Goal: Transaction & Acquisition: Obtain resource

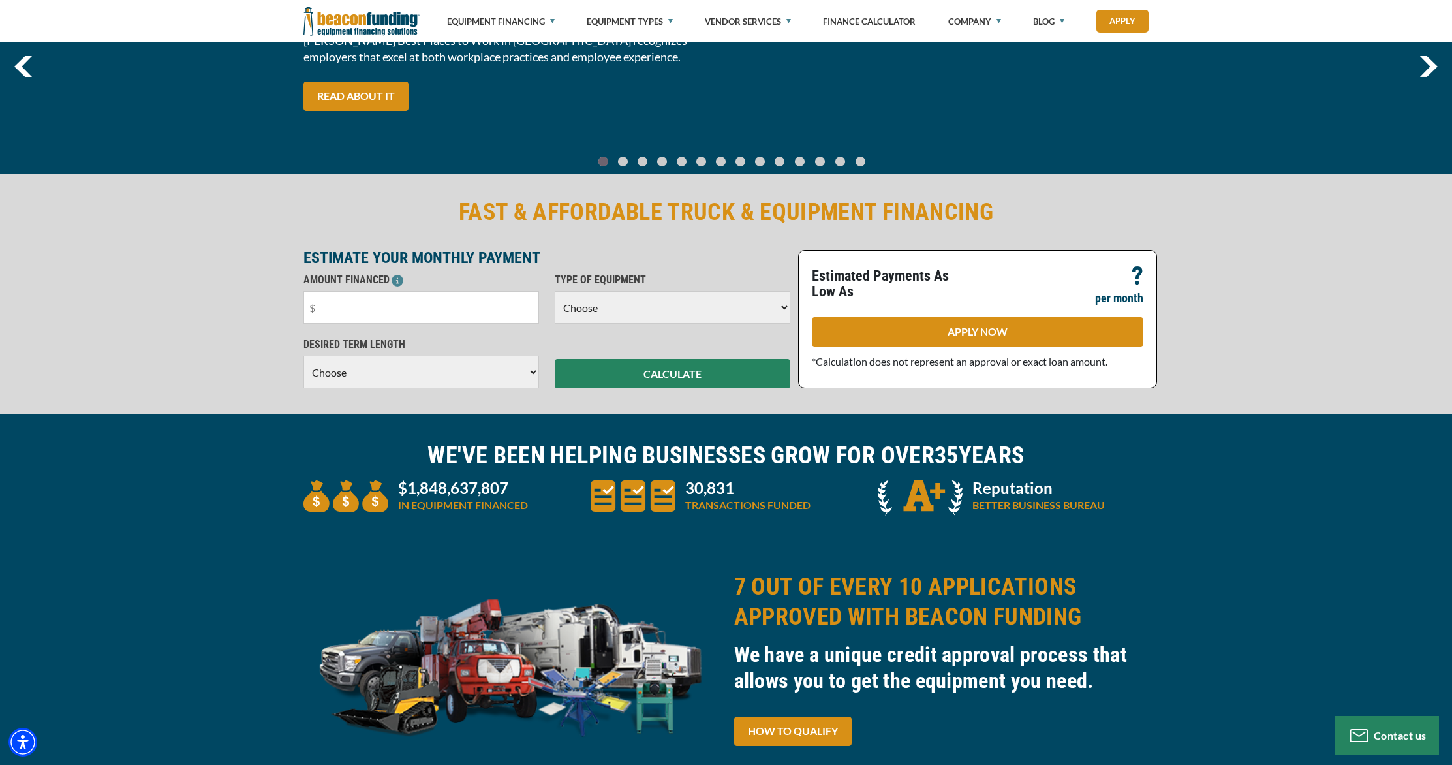
scroll to position [185, 0]
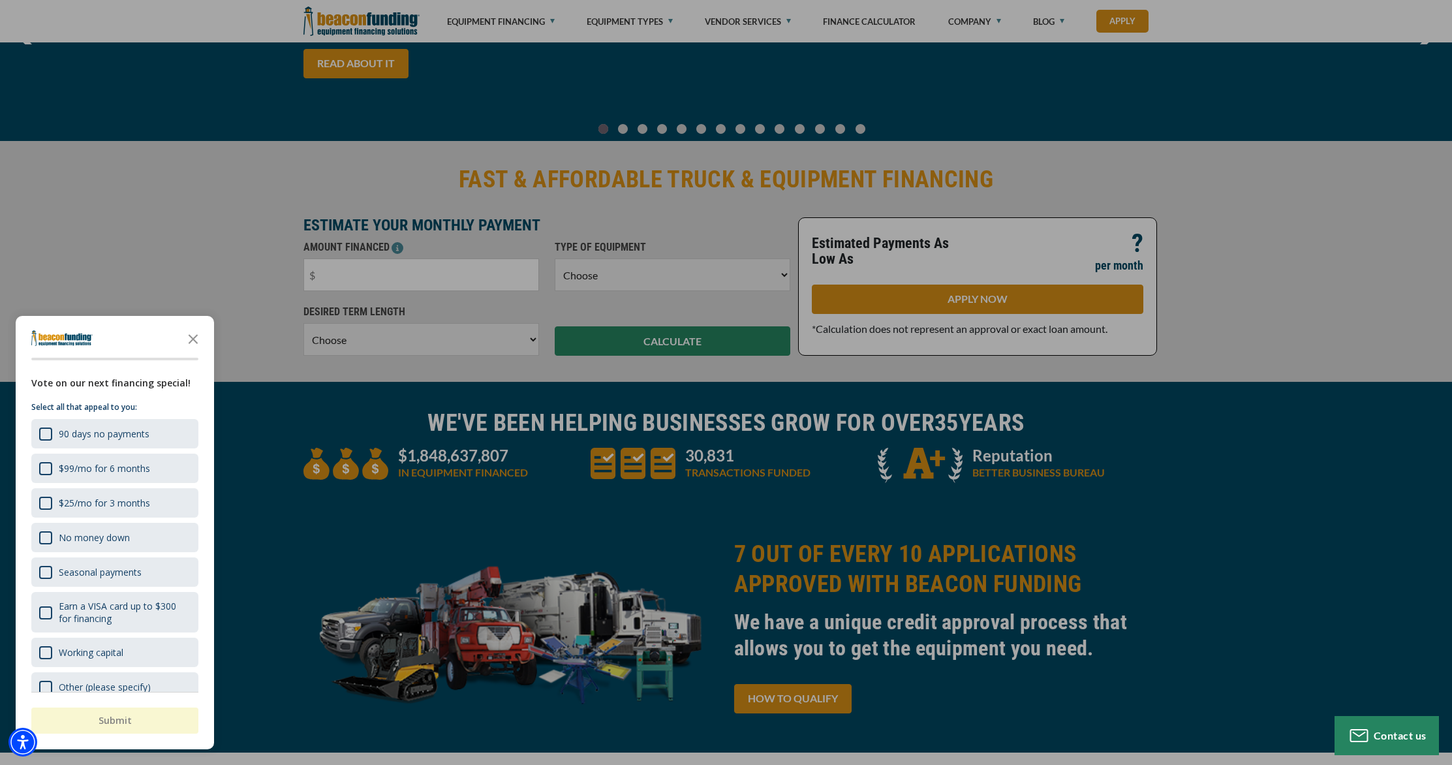
click at [196, 341] on polygon "Close the survey" at bounding box center [194, 339] width 10 height 10
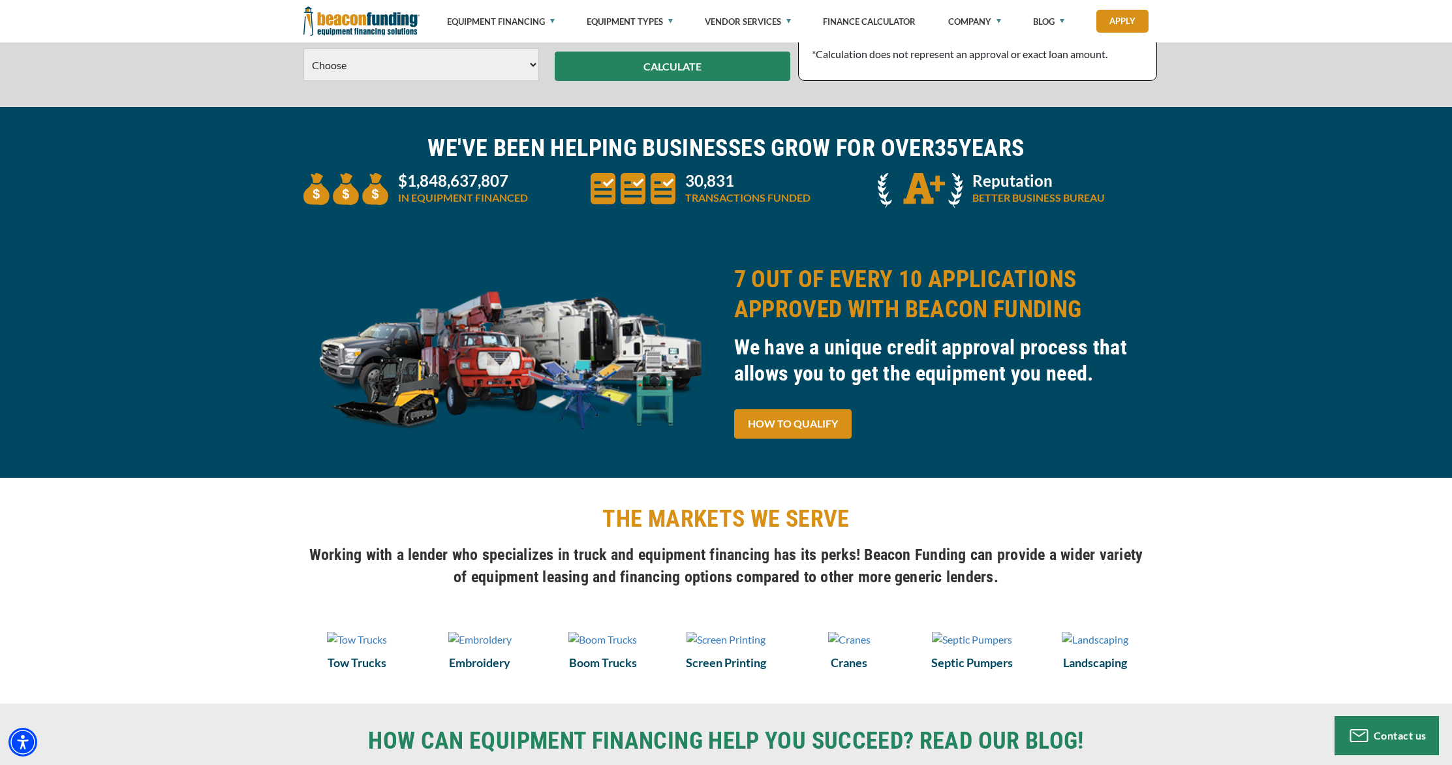
scroll to position [530, 0]
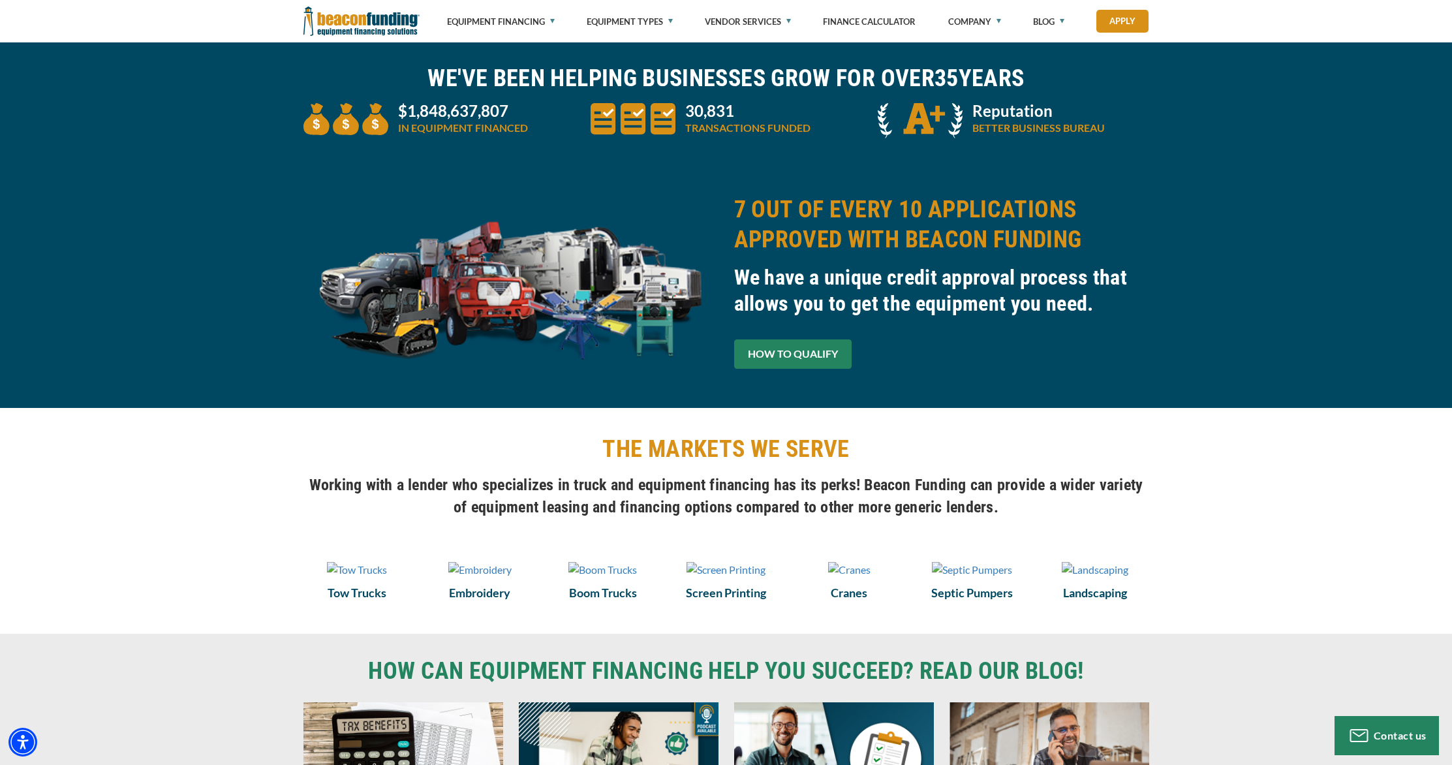
click at [800, 365] on link "HOW TO QUALIFY" at bounding box center [792, 353] width 117 height 29
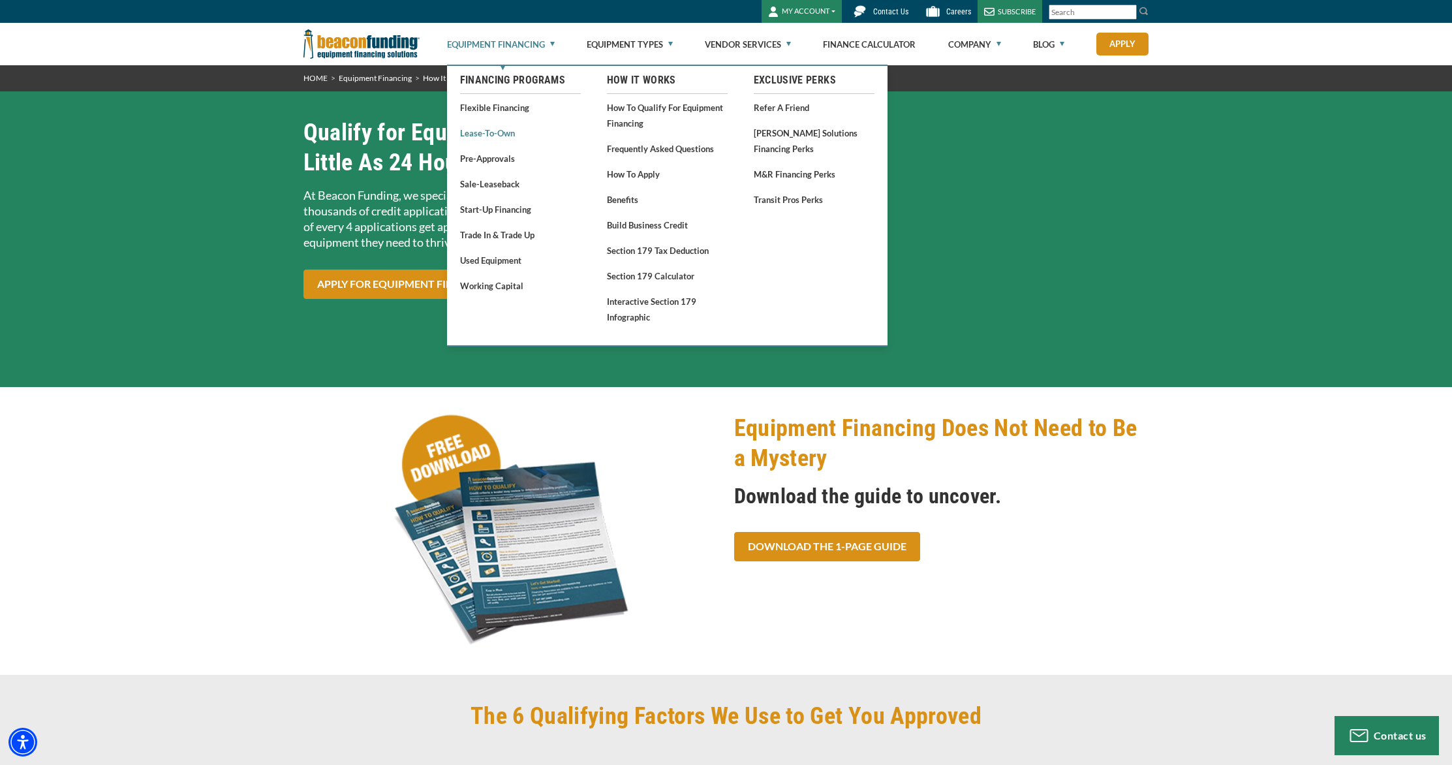
click at [505, 132] on link "Lease-To-Own" at bounding box center [520, 133] width 121 height 16
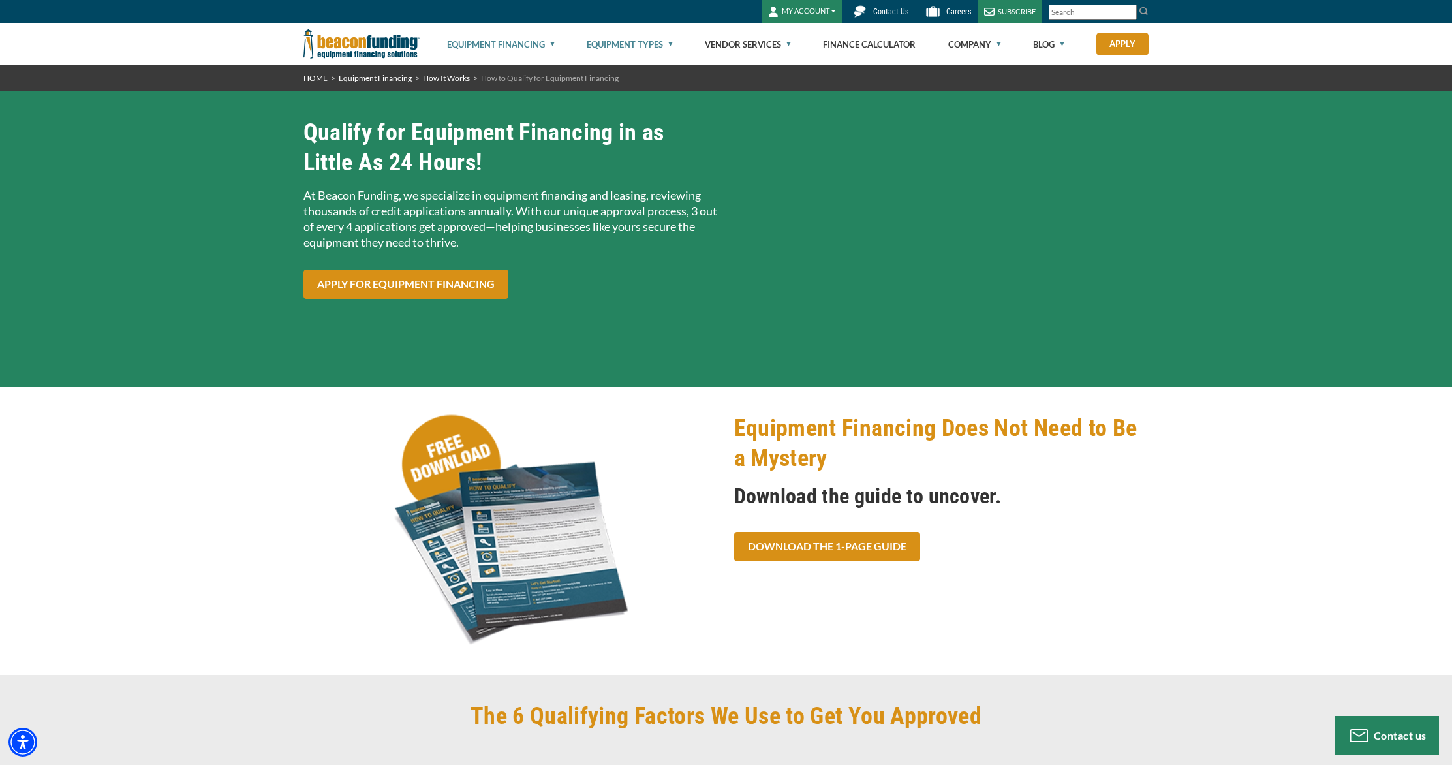
click at [650, 42] on link "Equipment Types" at bounding box center [630, 44] width 86 height 42
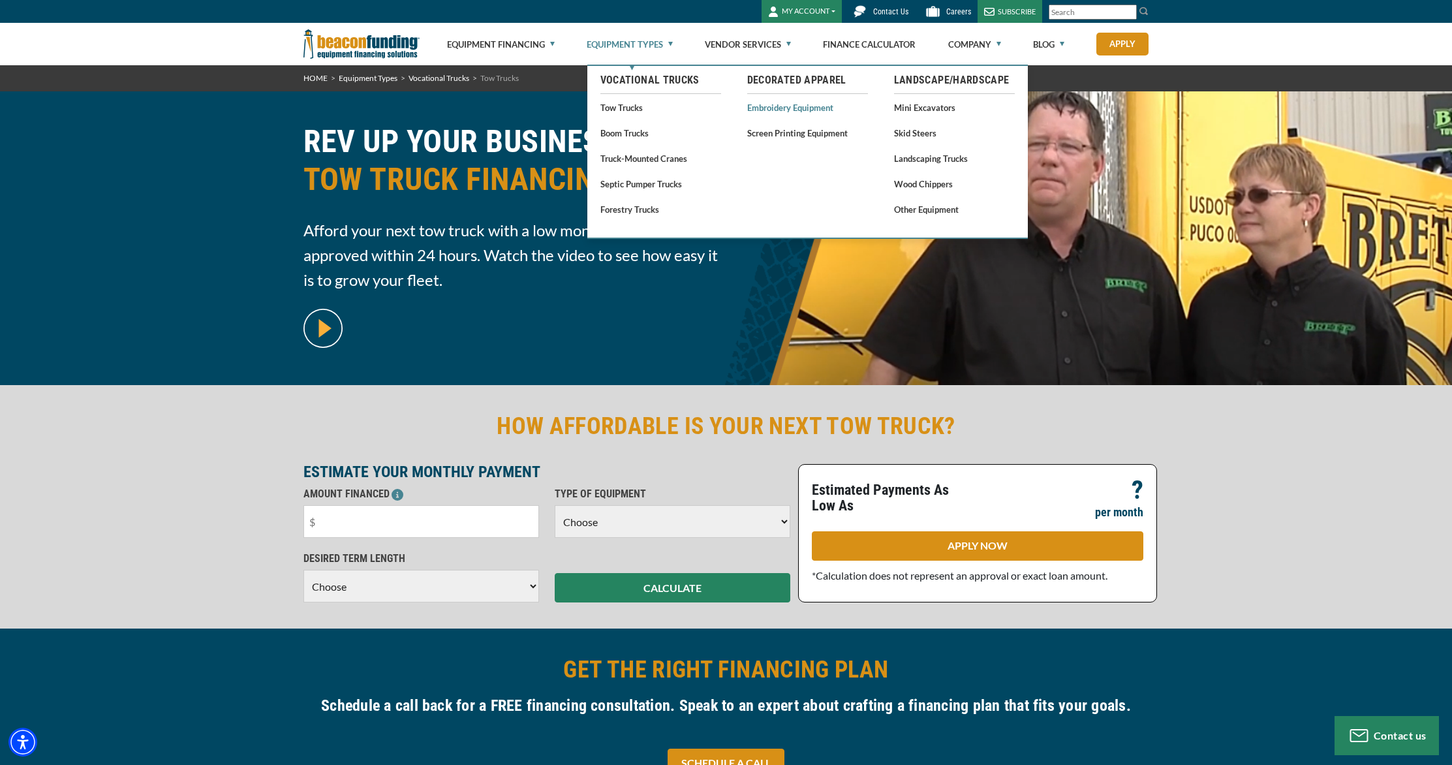
click at [785, 112] on link "Embroidery Equipment" at bounding box center [807, 107] width 121 height 16
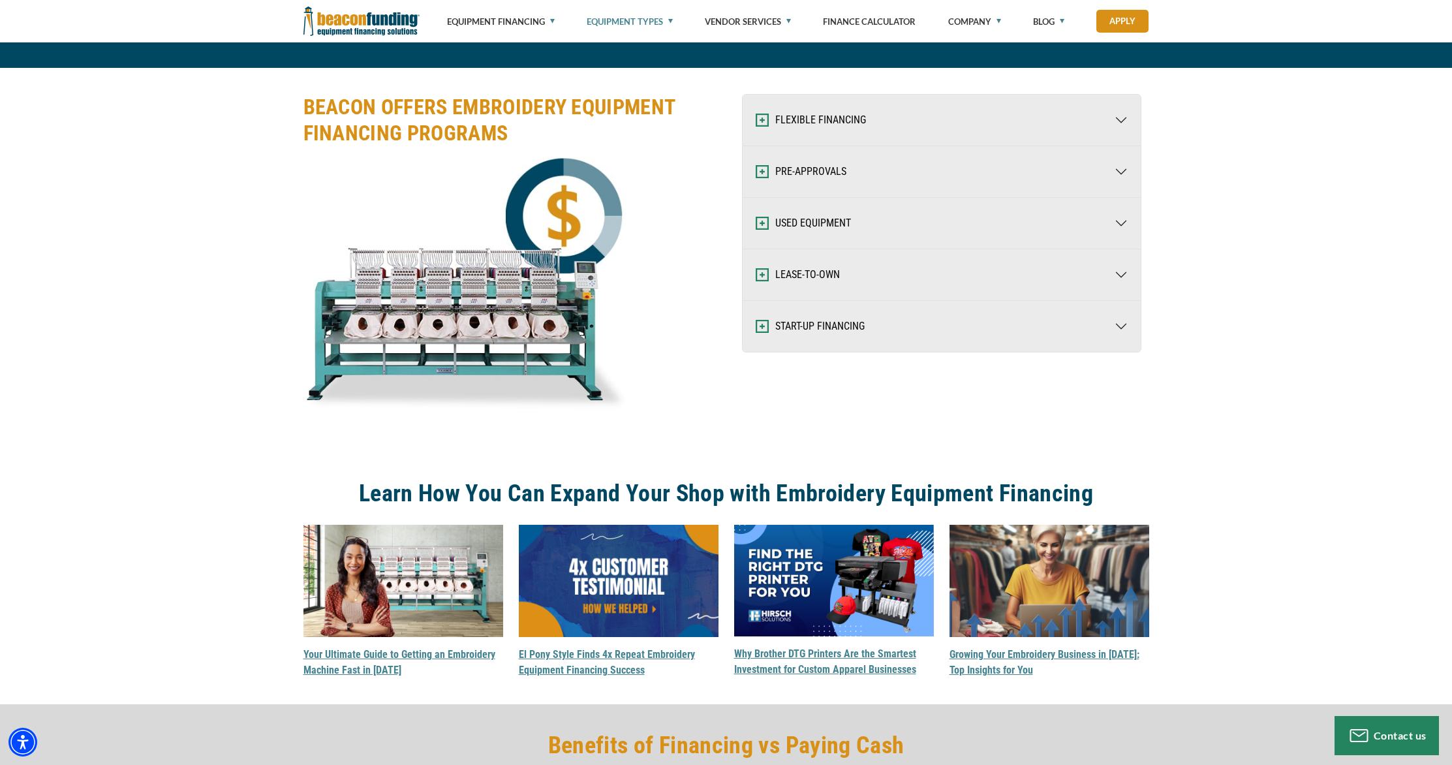
scroll to position [1673, 0]
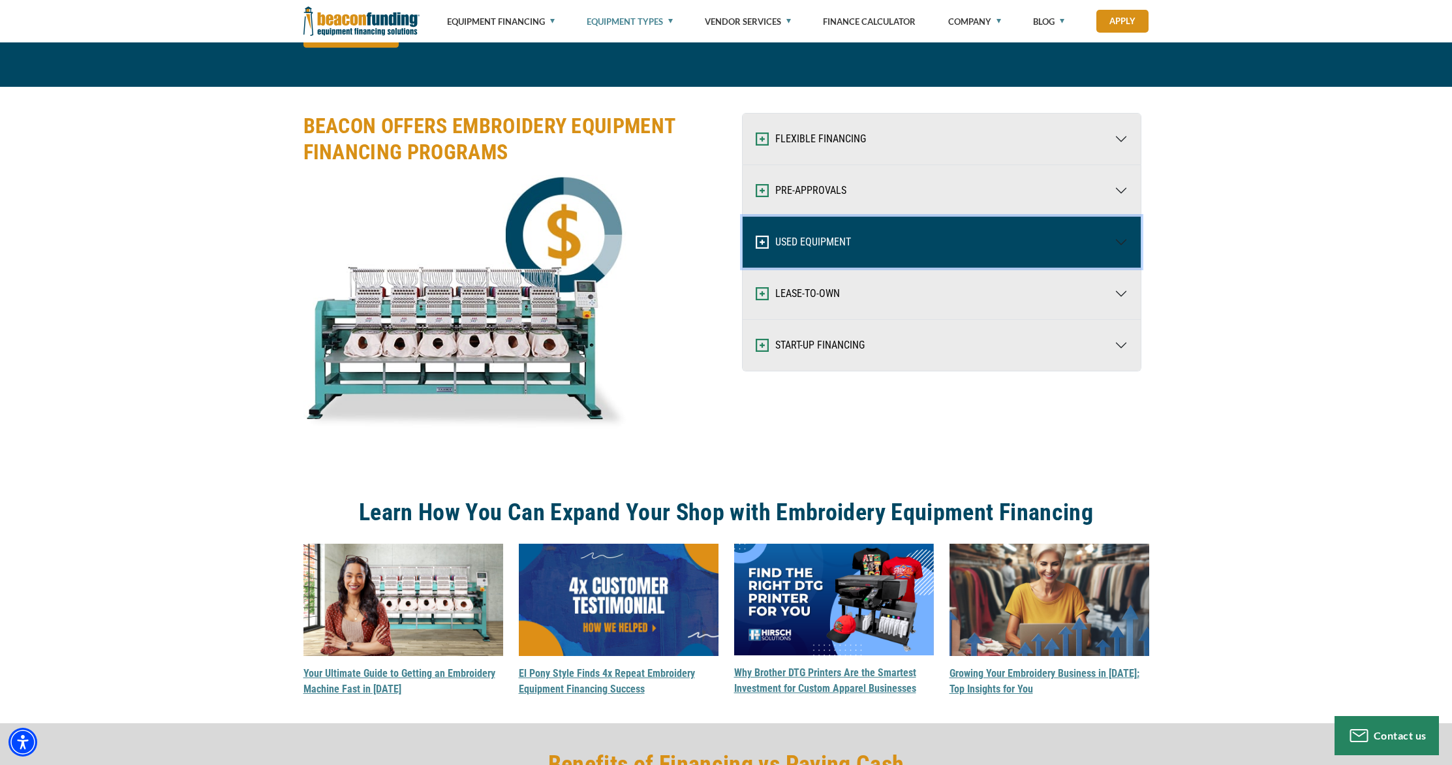
click at [1123, 243] on button "USED EQUIPMENT" at bounding box center [942, 242] width 398 height 51
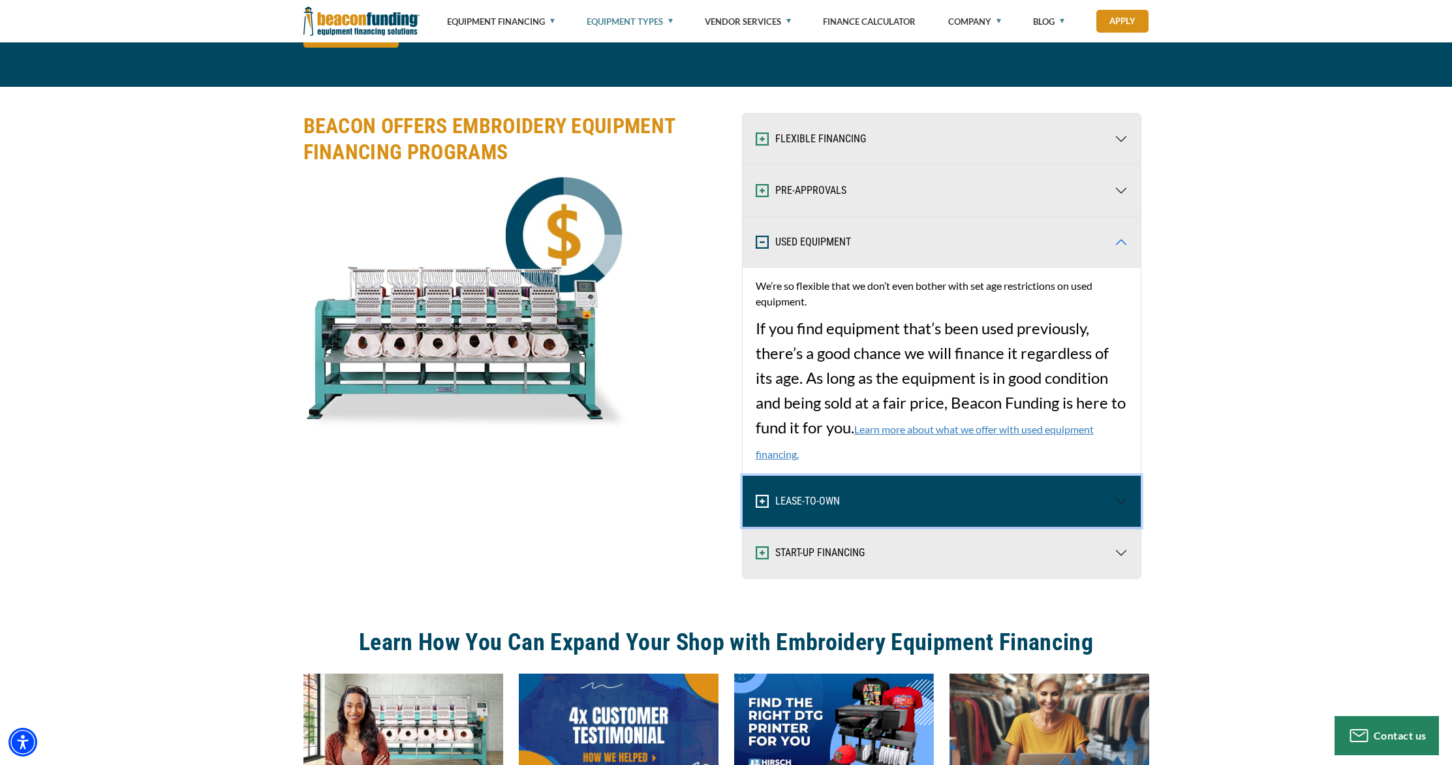
click at [1120, 500] on button "LEASE-TO-OWN" at bounding box center [942, 501] width 398 height 51
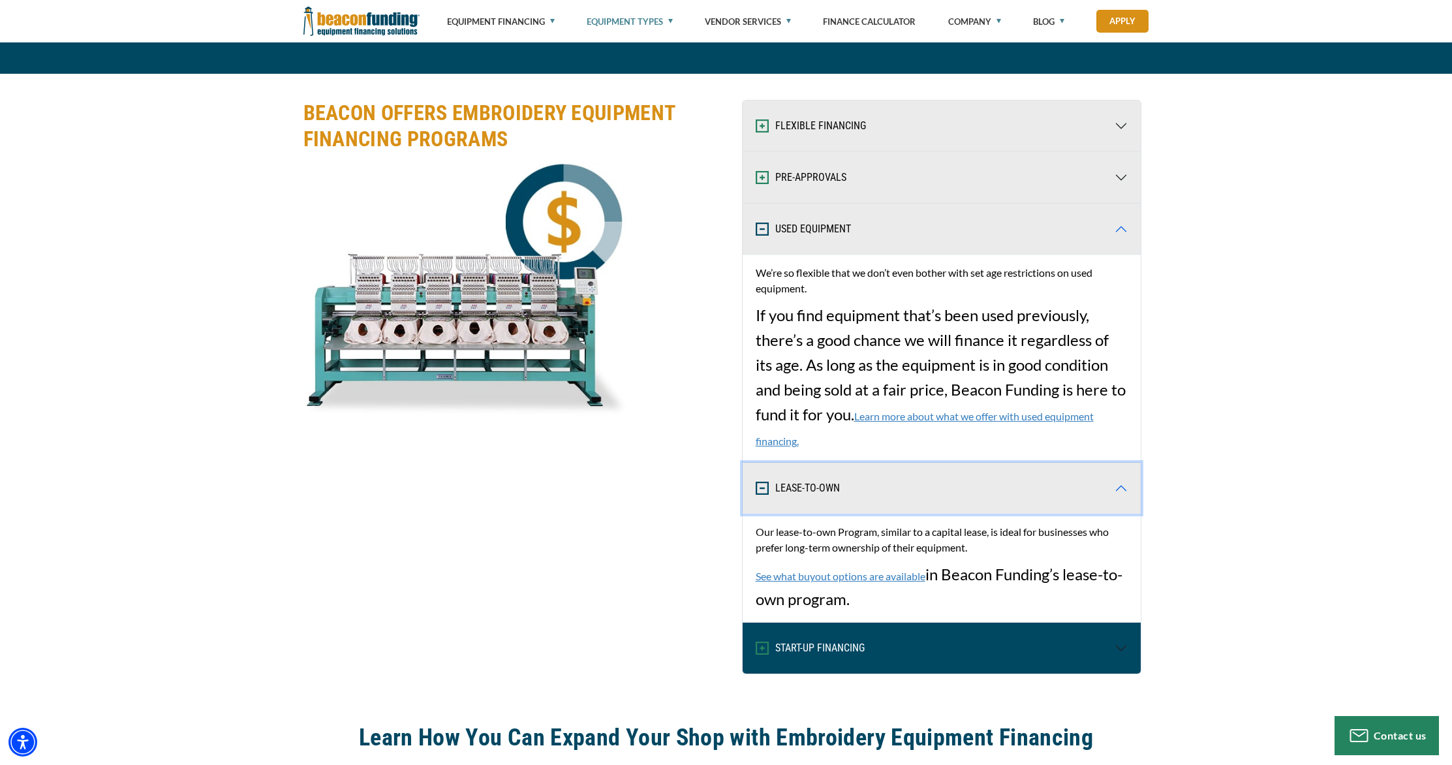
scroll to position [1704, 0]
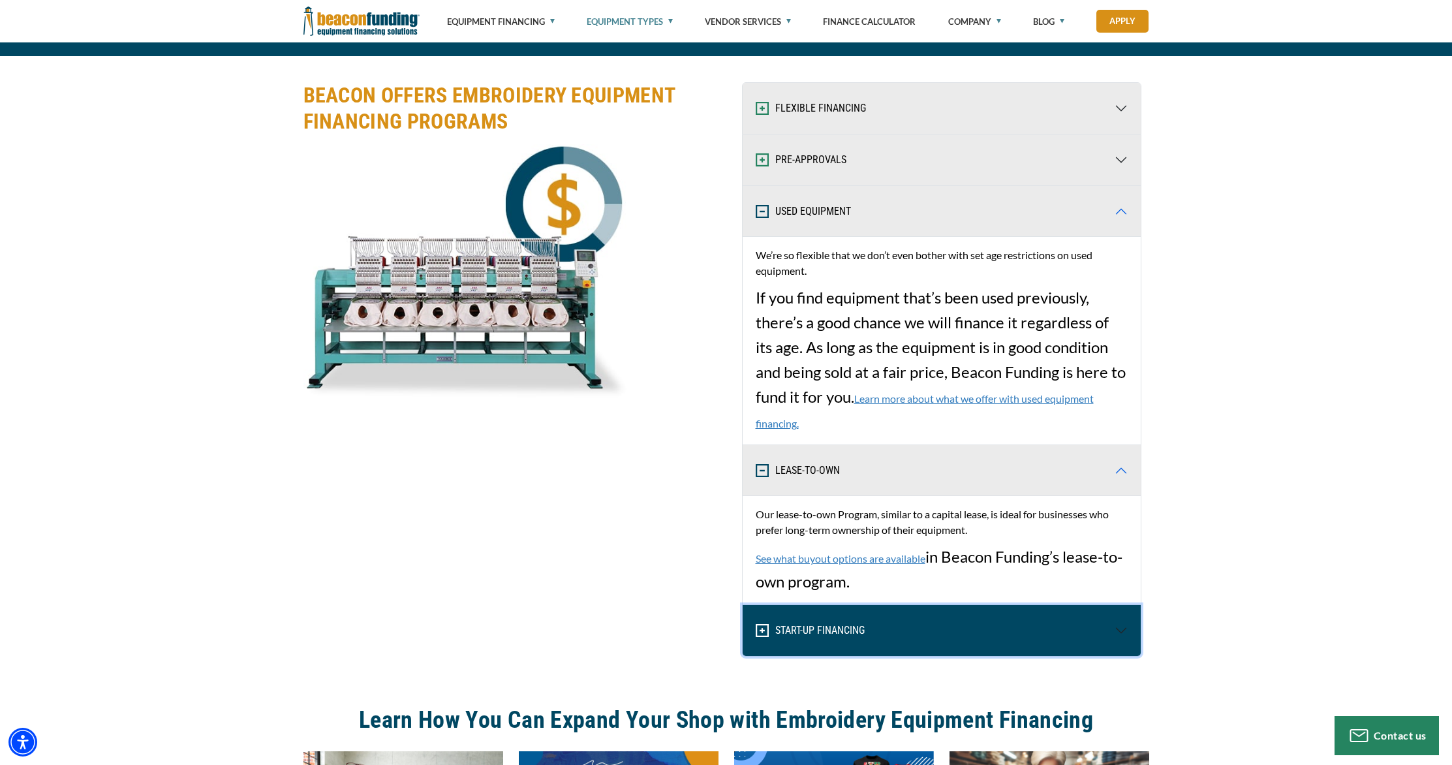
click at [811, 621] on button "START-UP FINANCING" at bounding box center [942, 630] width 398 height 51
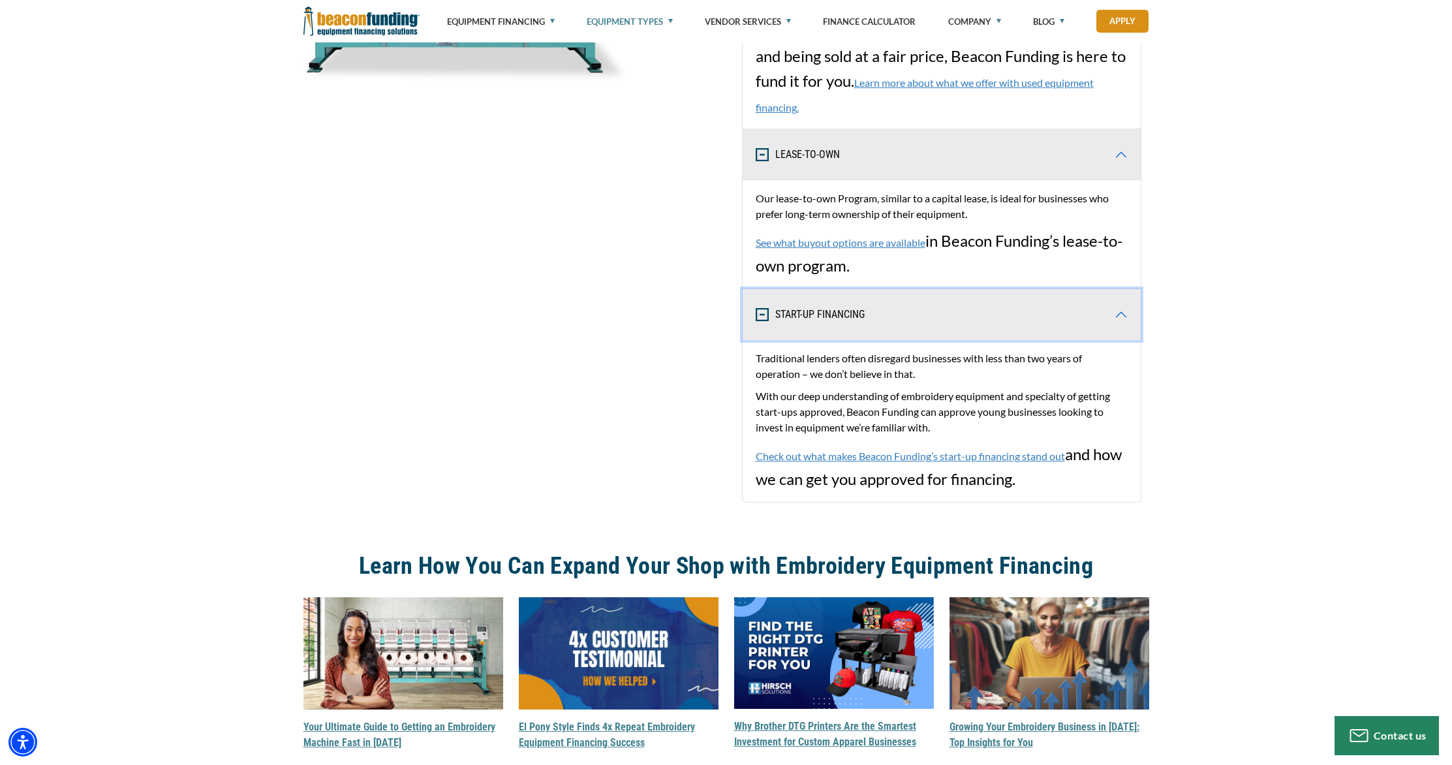
scroll to position [2028, 0]
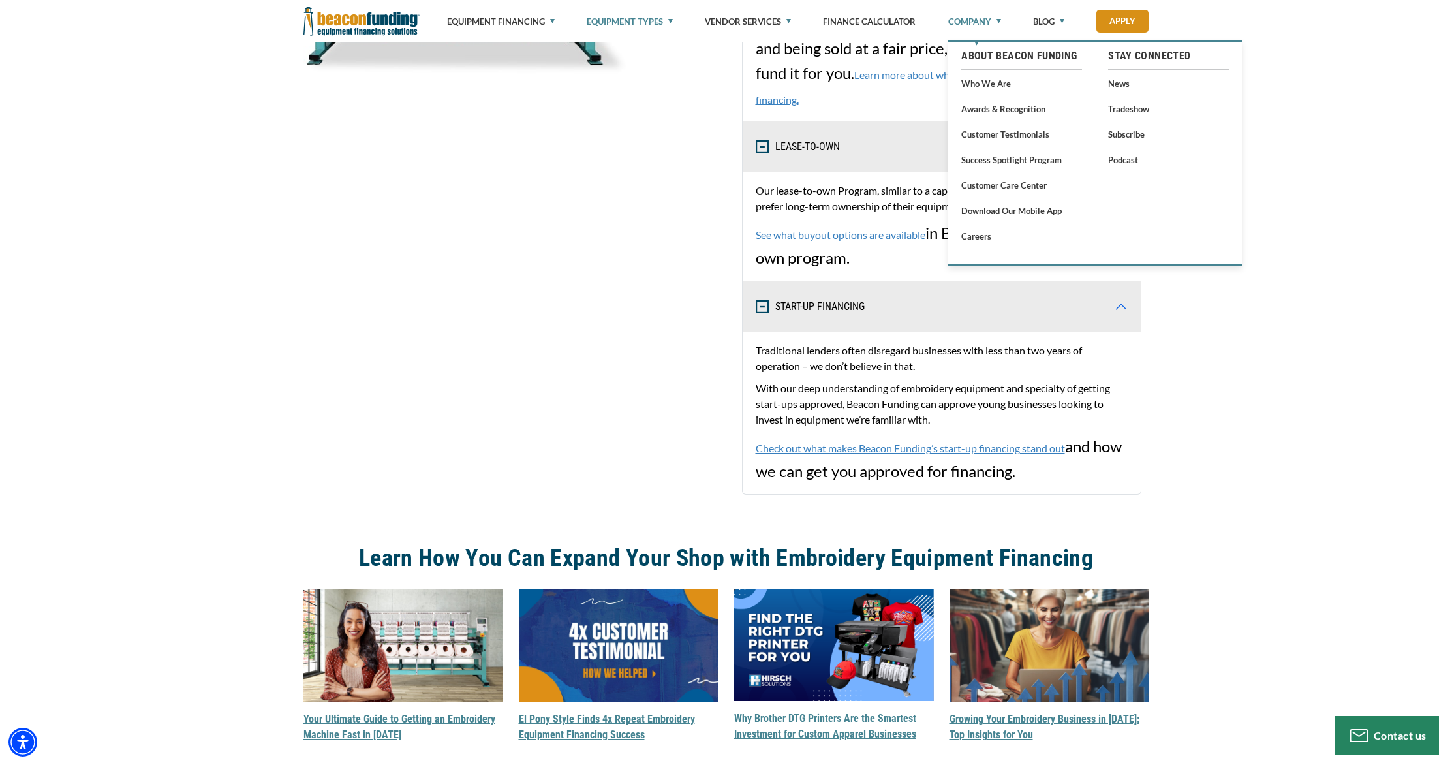
click at [997, 21] on link "Company" at bounding box center [974, 21] width 53 height 43
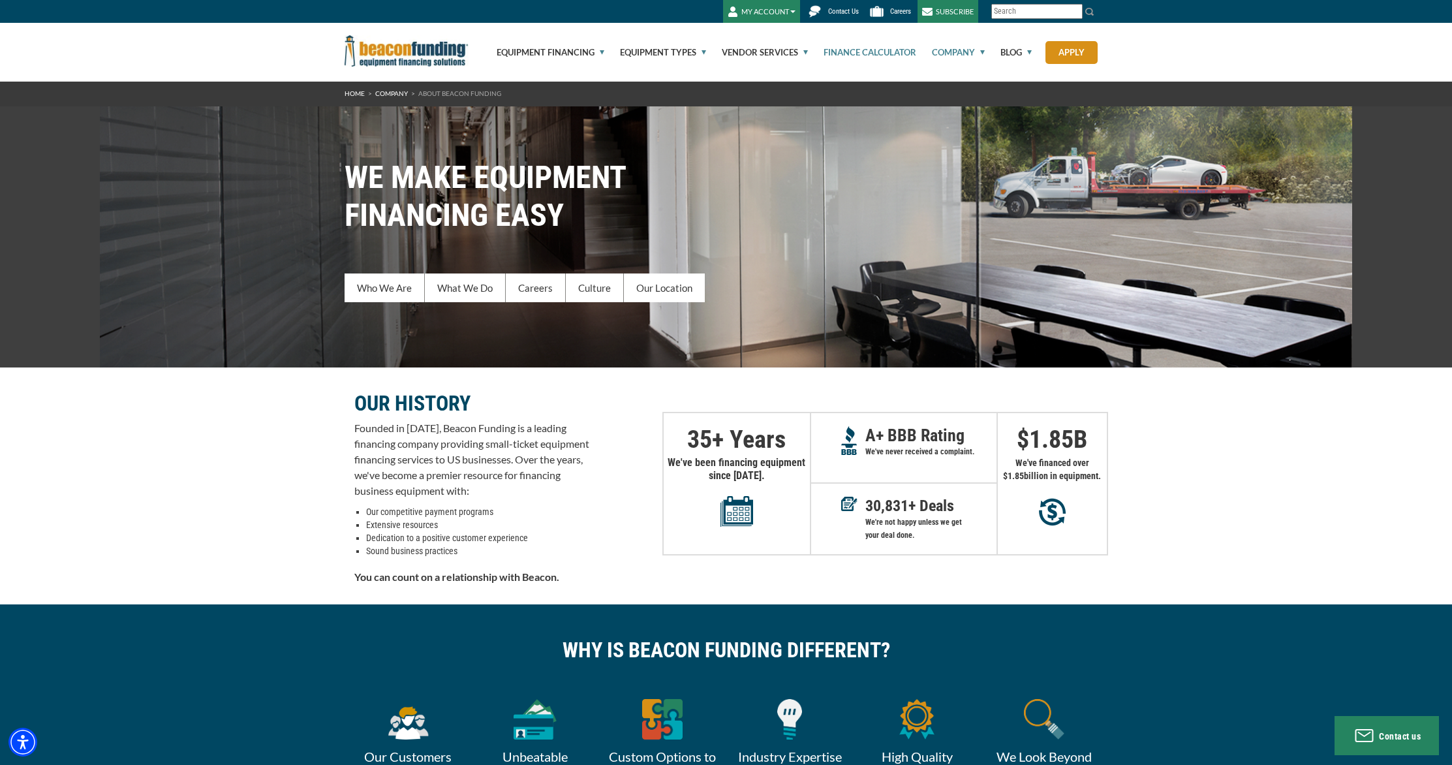
click at [899, 57] on link "Finance Calculator" at bounding box center [863, 52] width 108 height 59
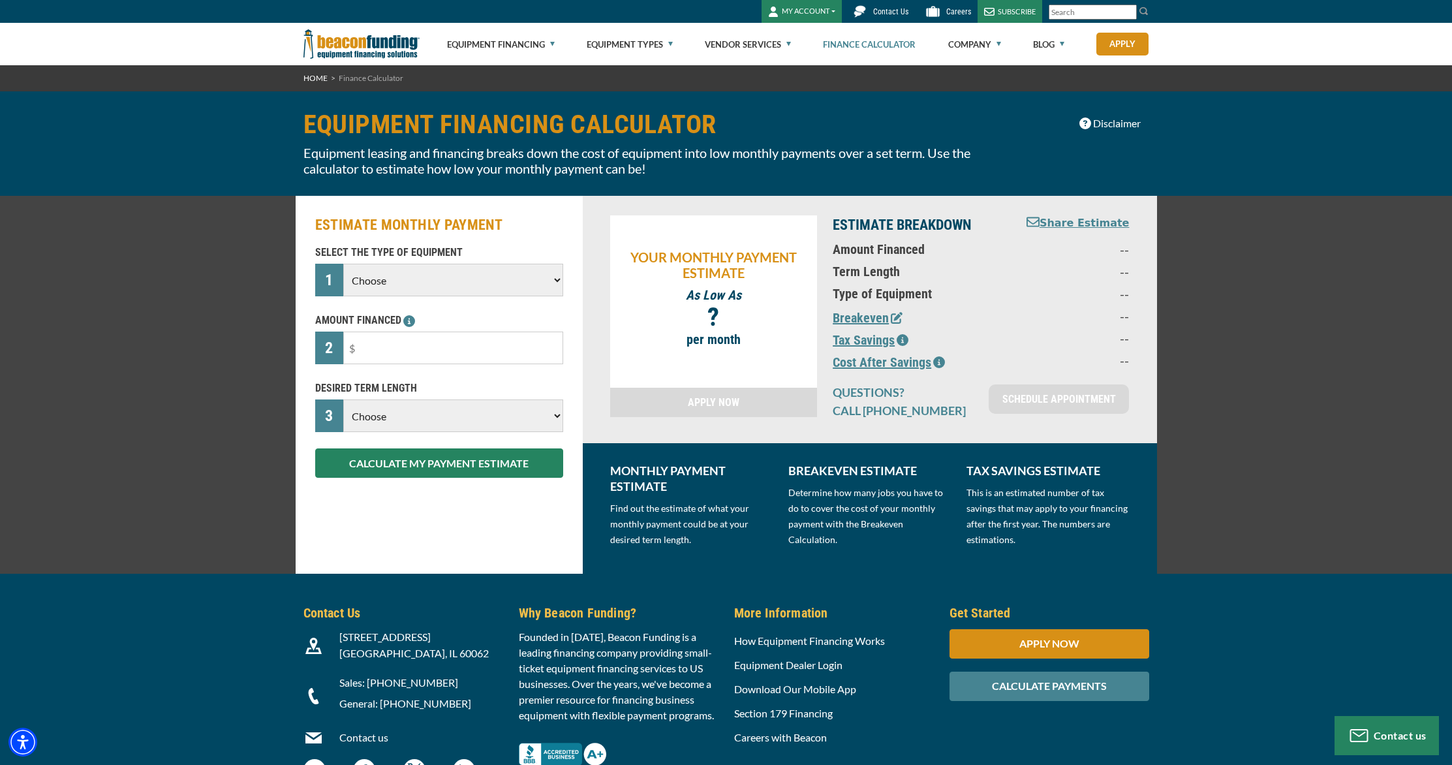
click at [477, 294] on select "Choose Backhoe Boom/Bucket Truck Chipper Commercial Mower Crane DTG/DTF Printin…" at bounding box center [452, 280] width 219 height 33
select select "1"
click at [343, 264] on select "Choose Backhoe Boom/Bucket Truck Chipper Commercial Mower Crane DTG/DTF Printin…" at bounding box center [452, 280] width 219 height 33
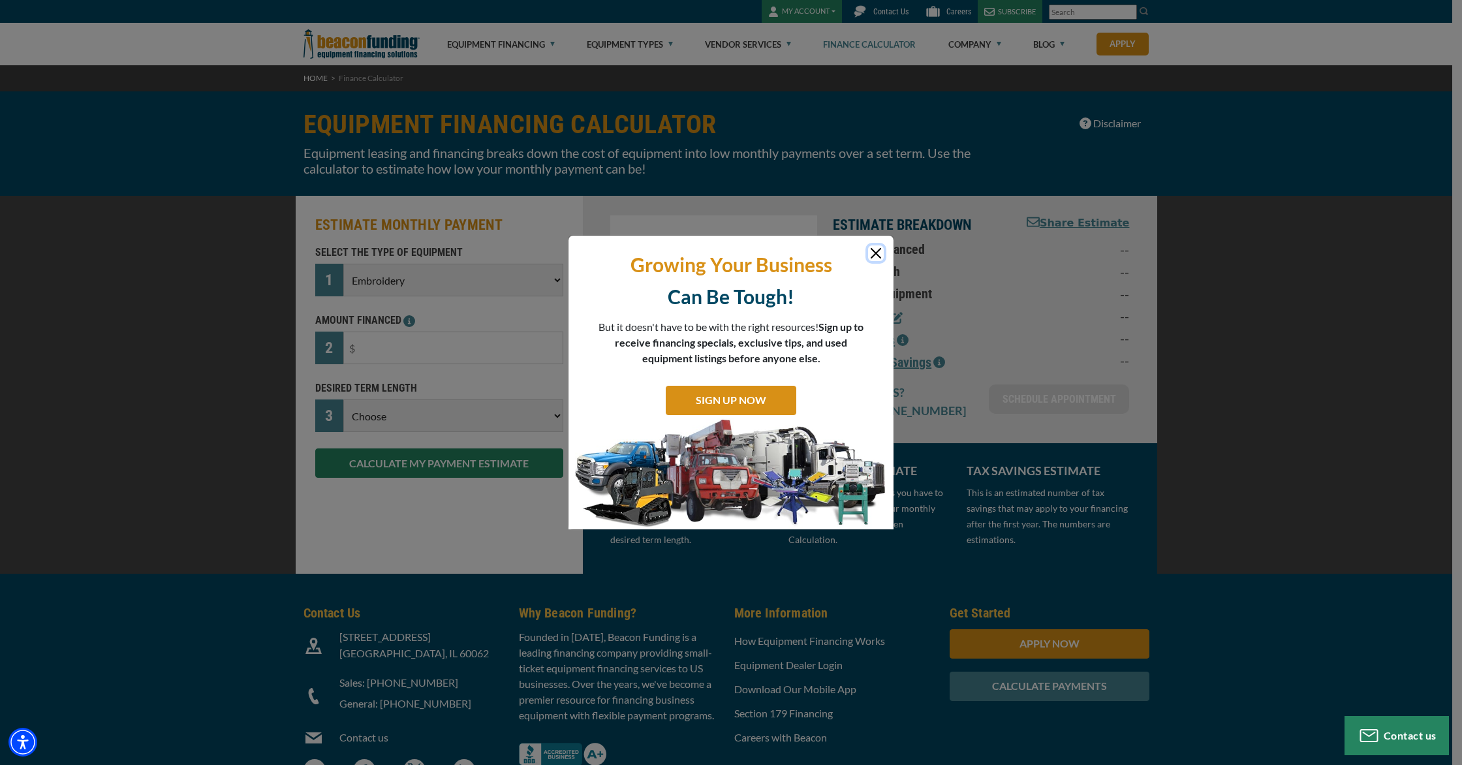
click at [873, 252] on button "Close" at bounding box center [876, 253] width 16 height 16
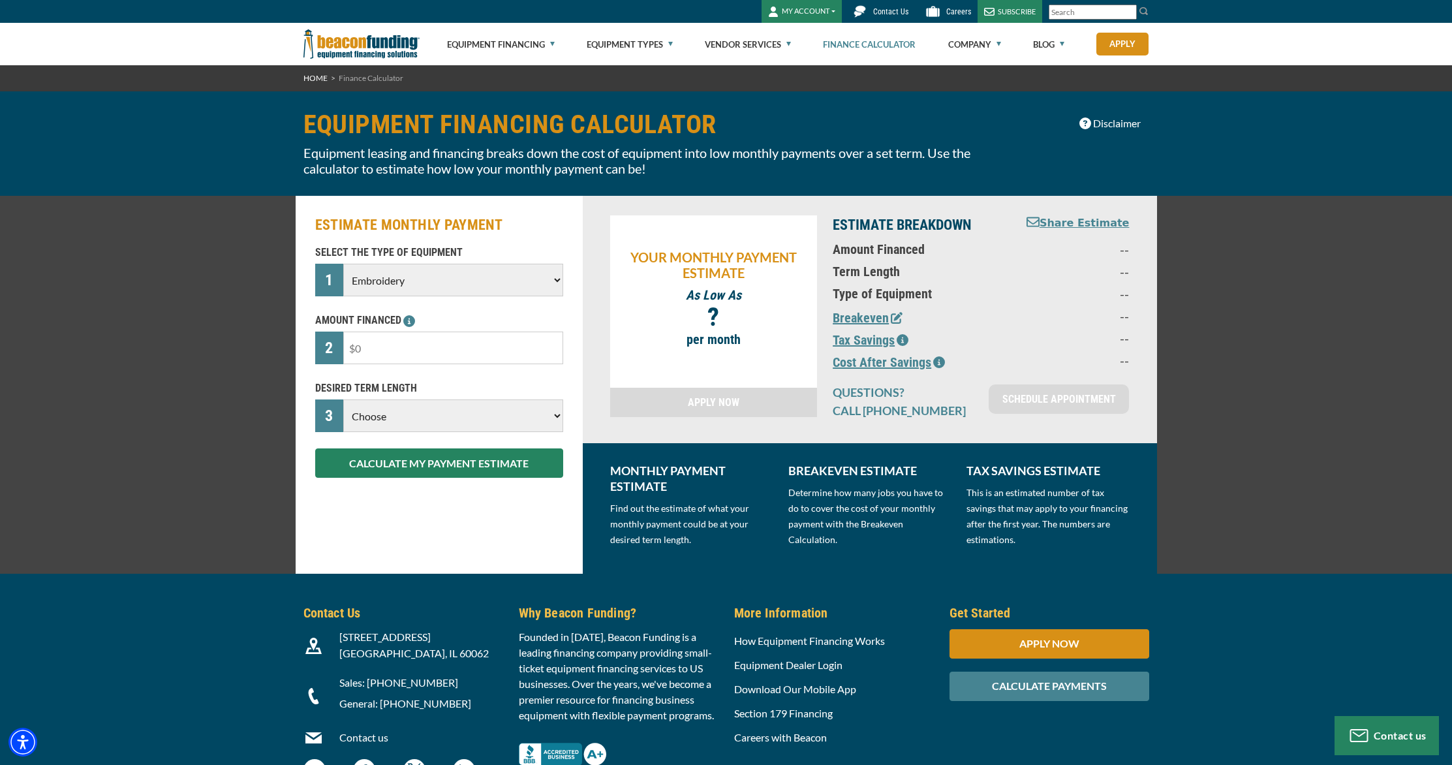
click at [480, 345] on input "text" at bounding box center [452, 348] width 219 height 33
click at [411, 326] on icon at bounding box center [409, 321] width 12 height 12
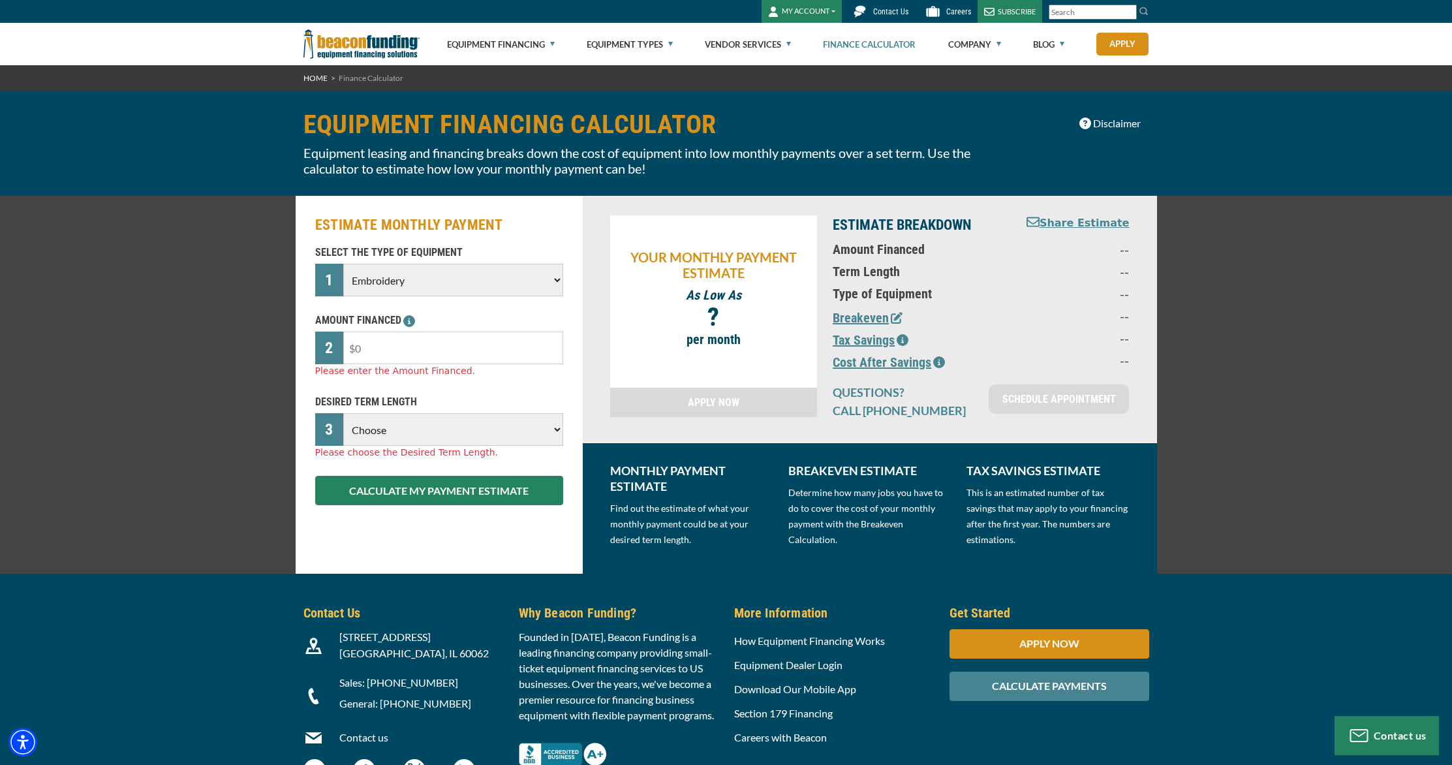
click at [394, 358] on input "text" at bounding box center [452, 348] width 219 height 33
type input "$12,000"
click at [478, 431] on select "Choose 36 Months 48 Months 60 Months" at bounding box center [452, 429] width 219 height 33
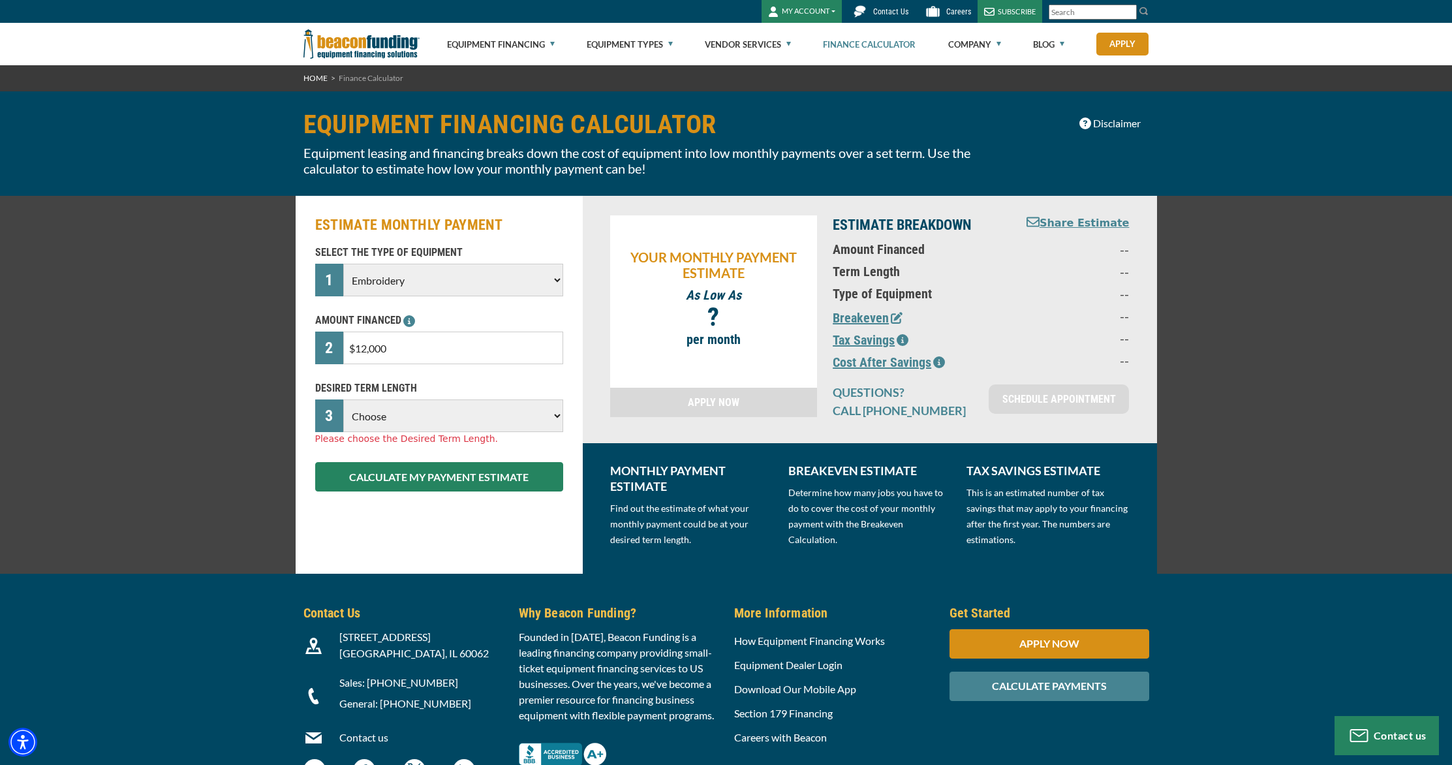
select select "36"
click at [343, 399] on select "Choose 36 Months 48 Months 60 Months" at bounding box center [452, 415] width 219 height 33
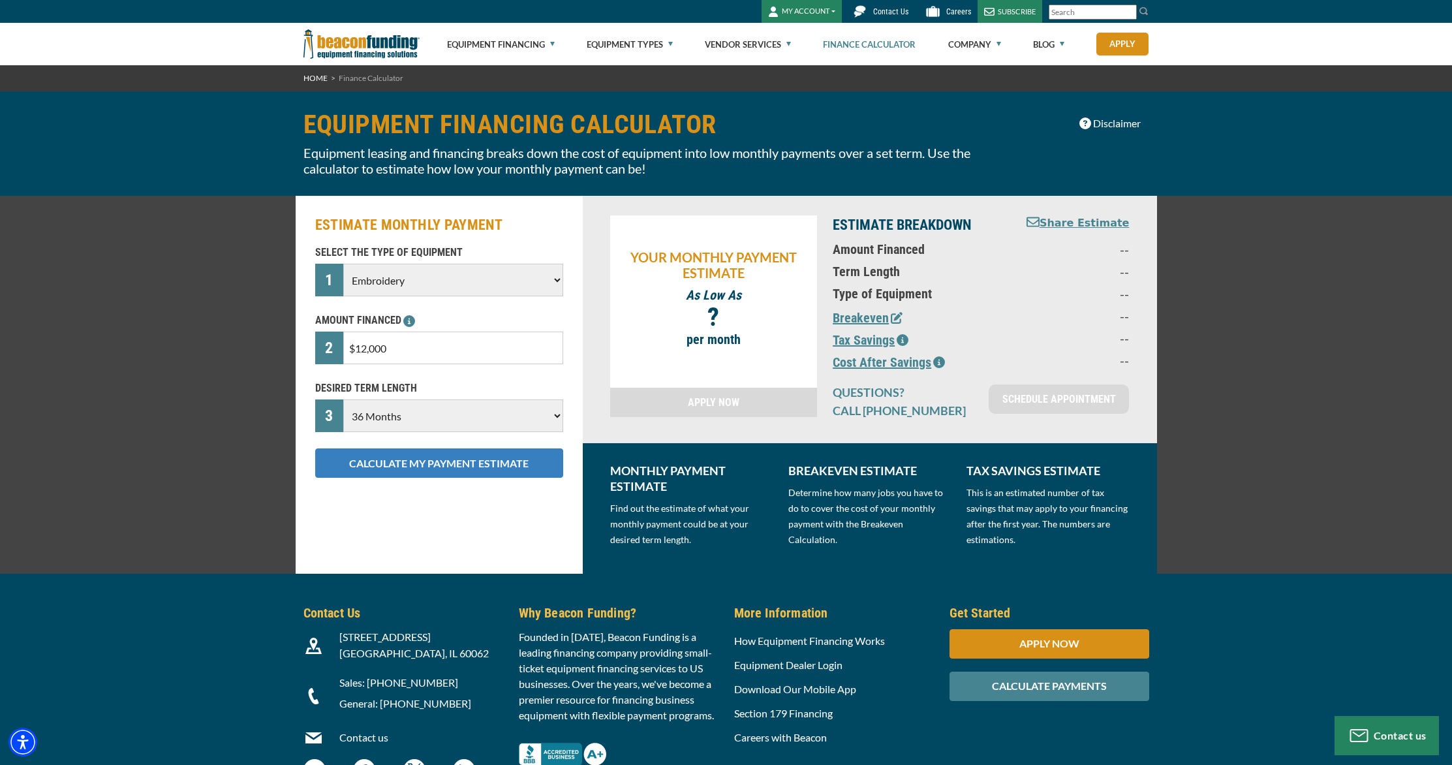
click at [372, 473] on button "CALCULATE MY PAYMENT ESTIMATE" at bounding box center [439, 462] width 248 height 29
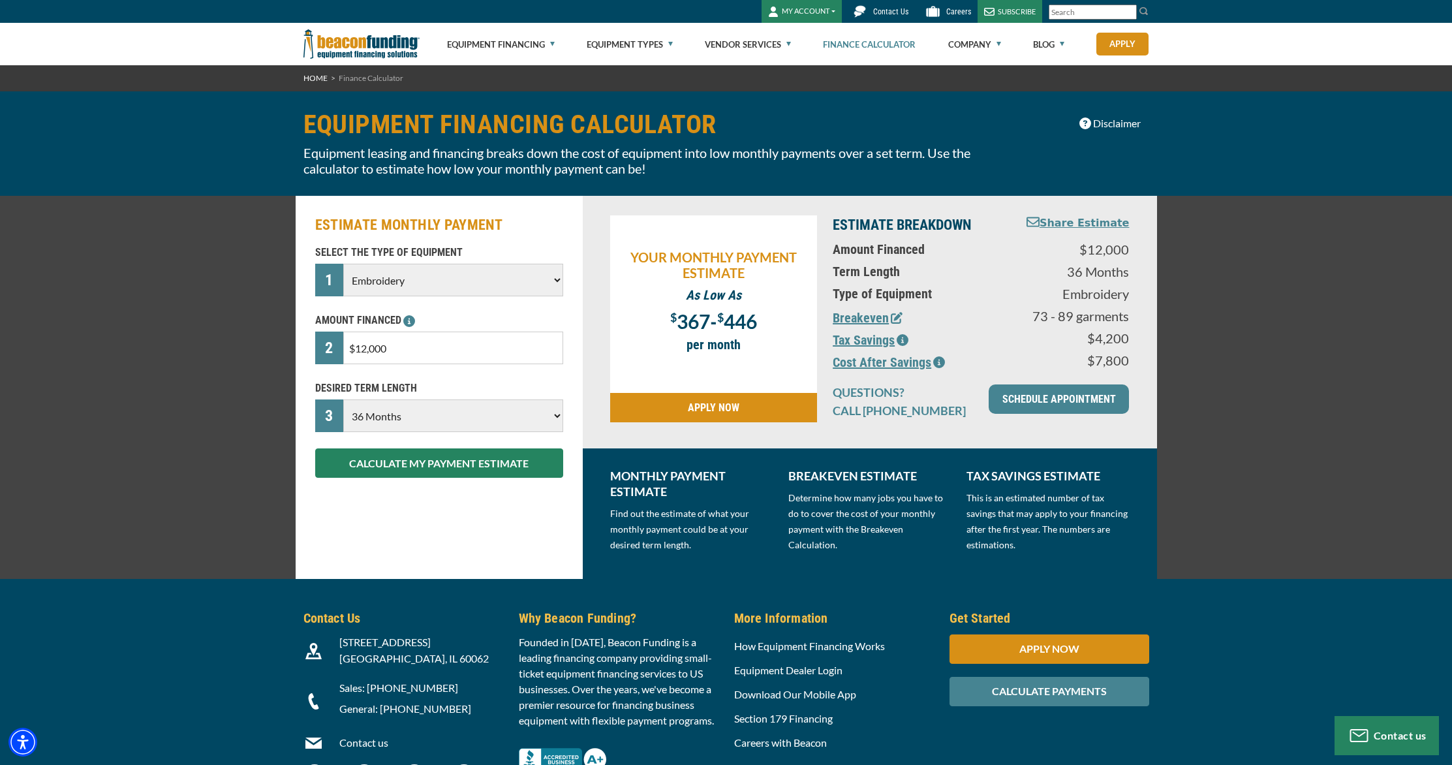
click at [936, 362] on icon "button" at bounding box center [939, 362] width 12 height 12
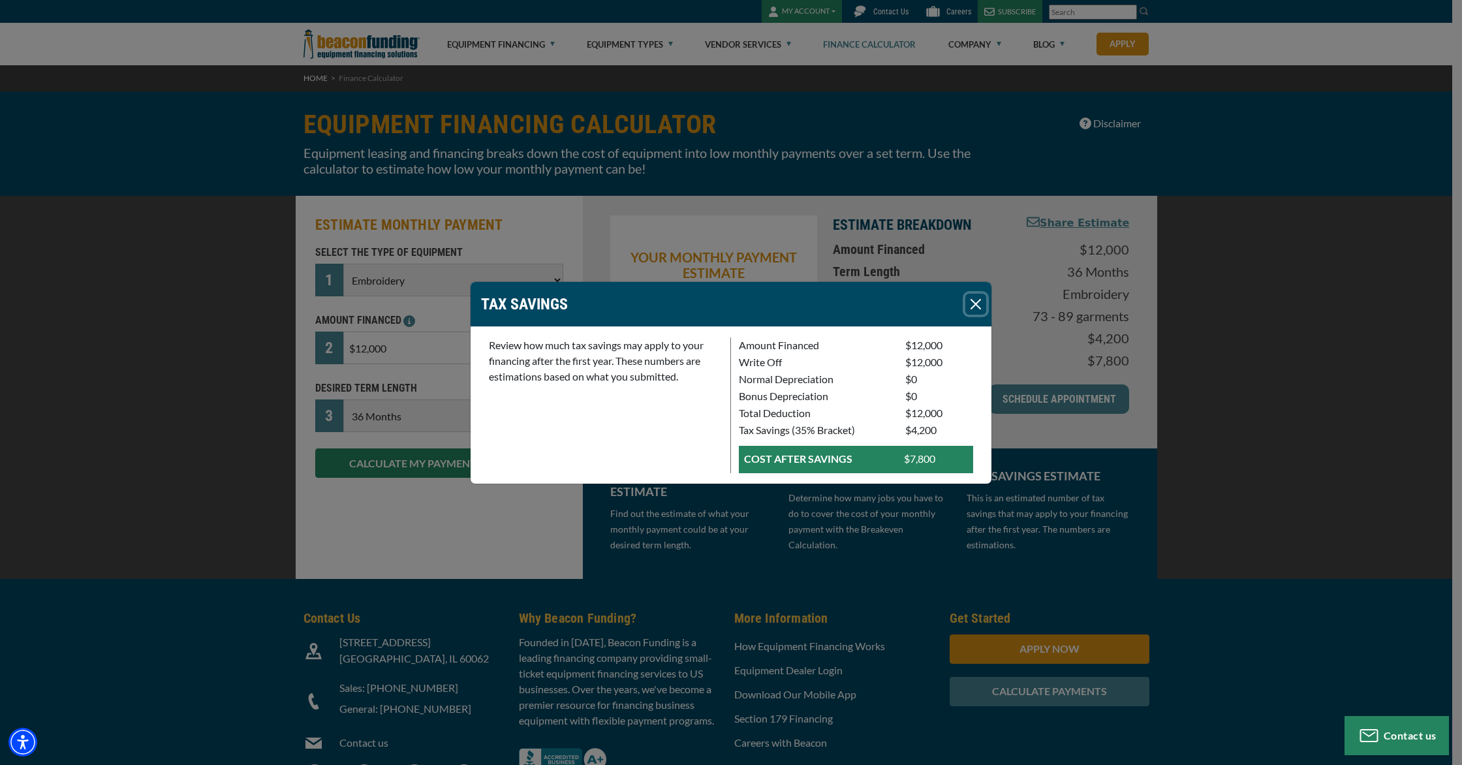
click at [966, 311] on button "Close" at bounding box center [975, 304] width 21 height 21
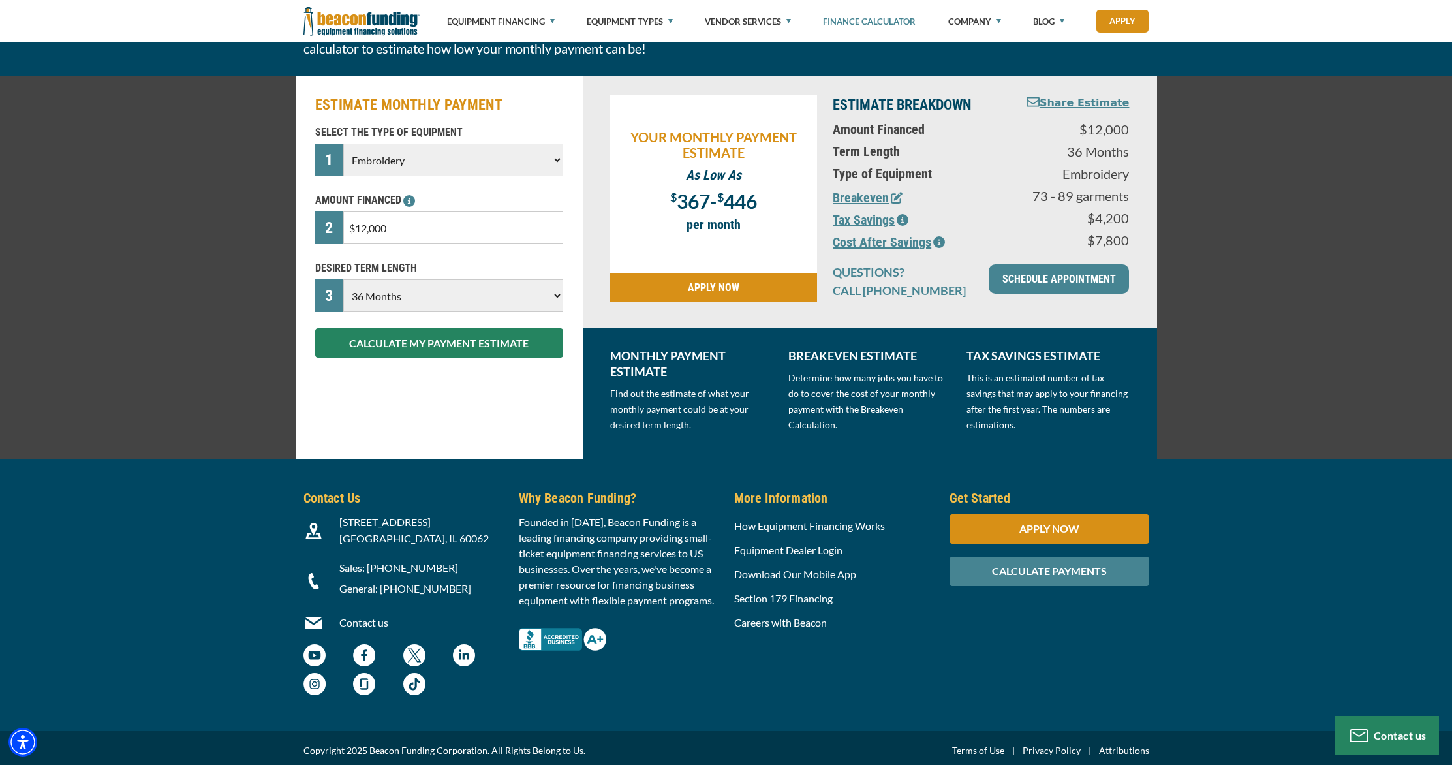
scroll to position [123, 0]
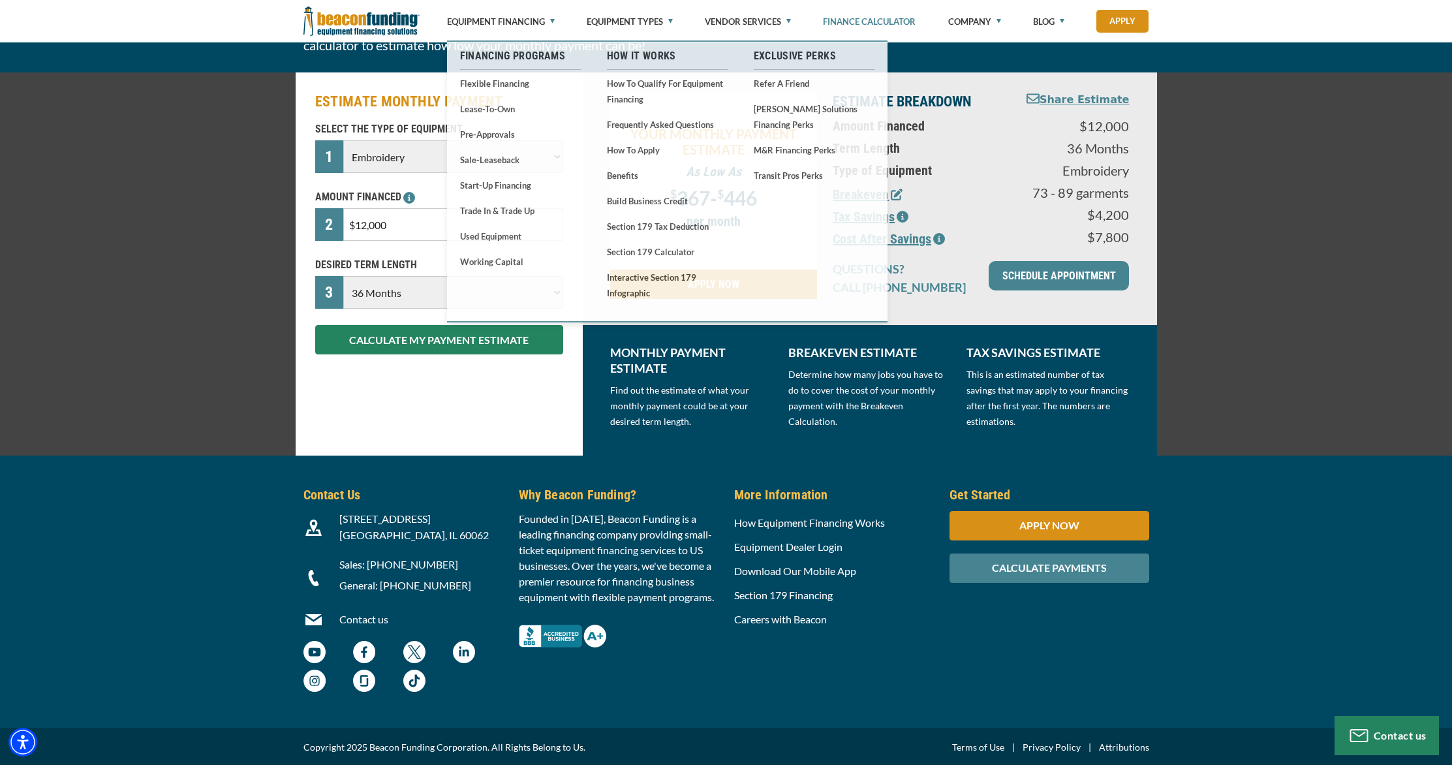
click at [390, 23] on img at bounding box center [361, 21] width 116 height 42
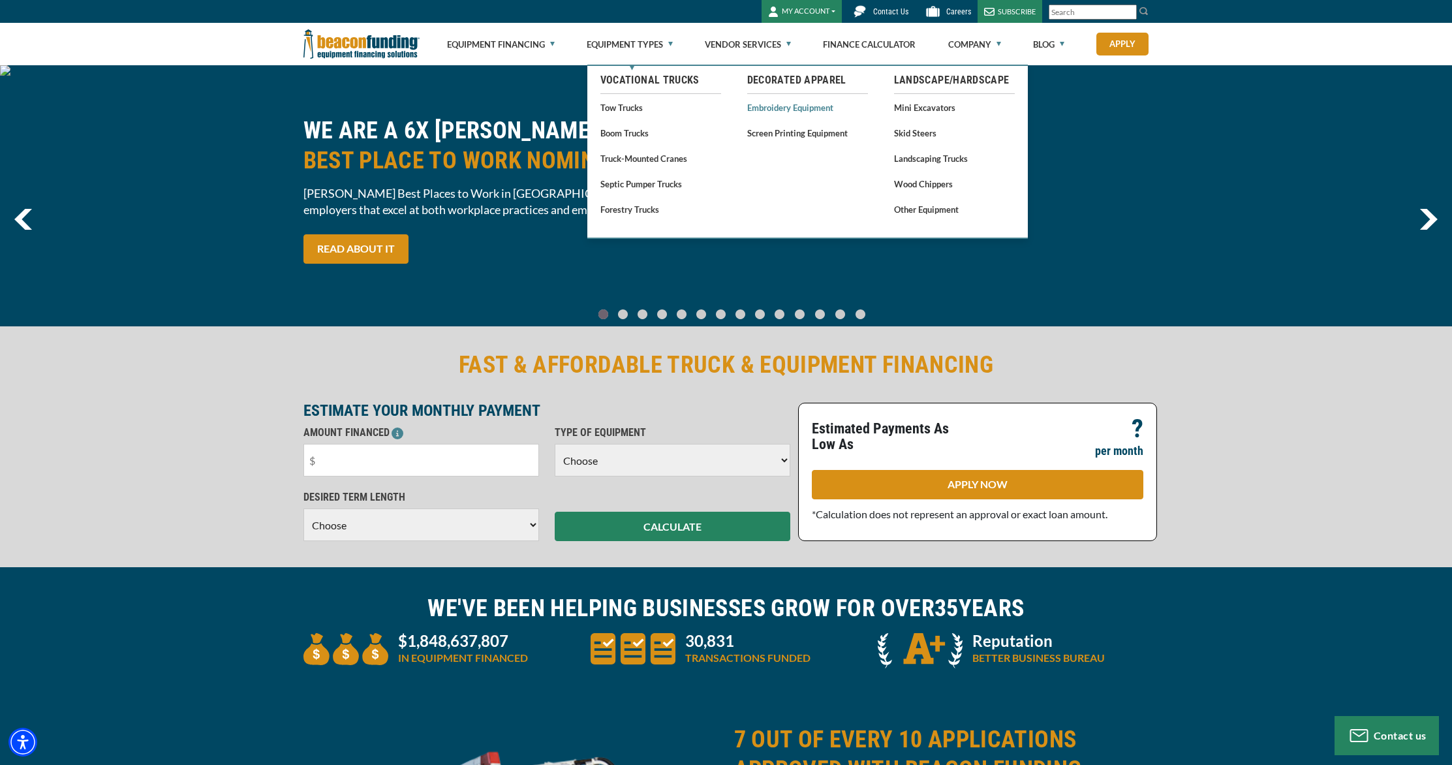
click at [794, 111] on link "Embroidery Equipment" at bounding box center [807, 107] width 121 height 16
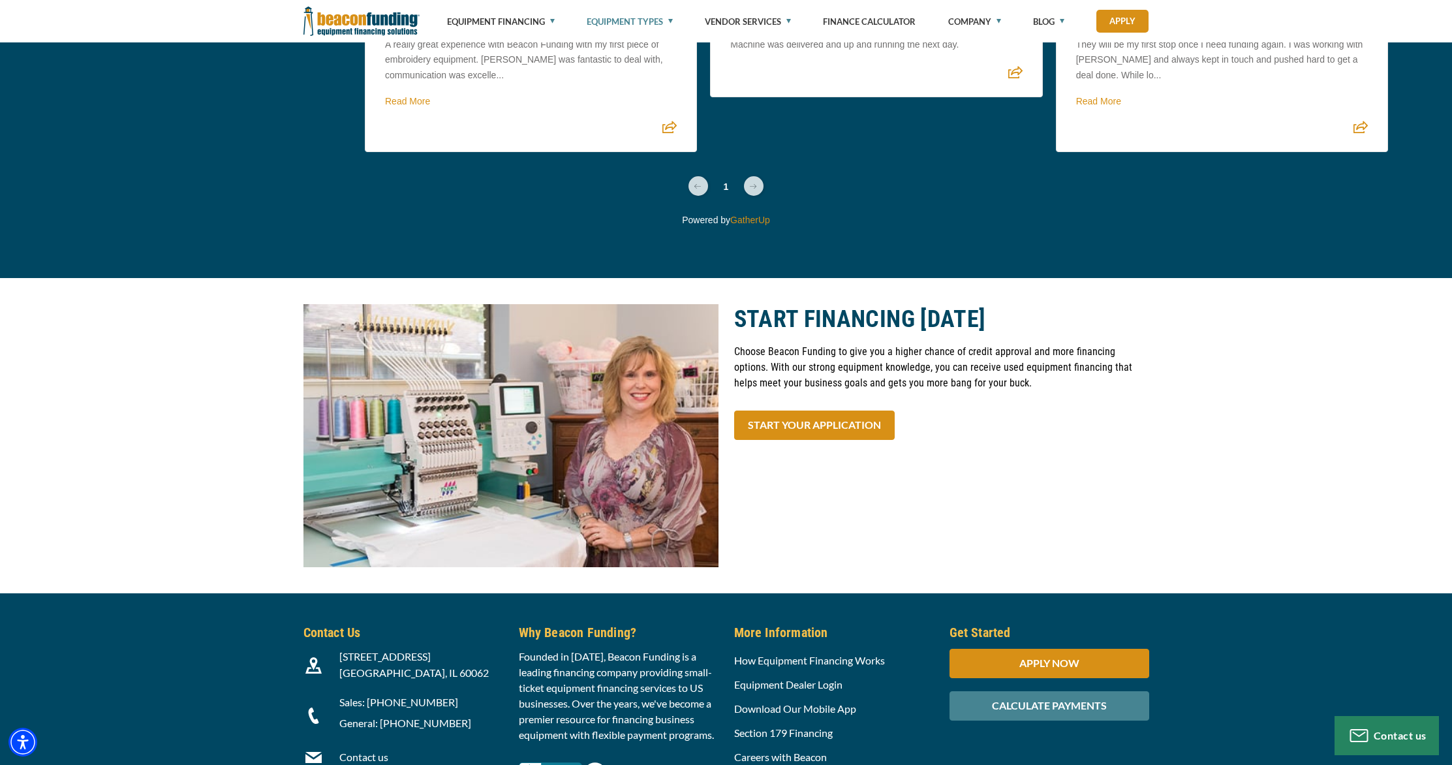
scroll to position [4643, 0]
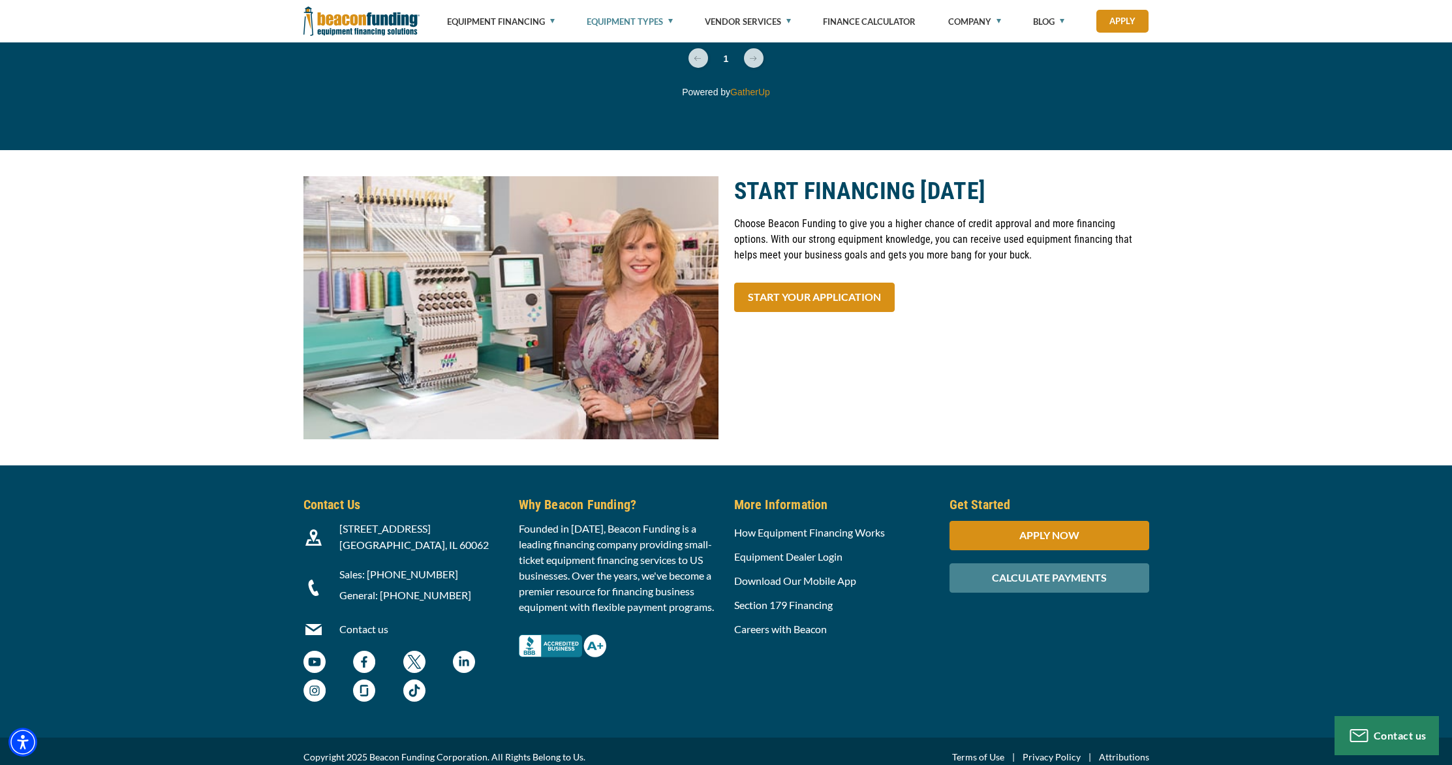
click at [319, 20] on img at bounding box center [361, 21] width 116 height 42
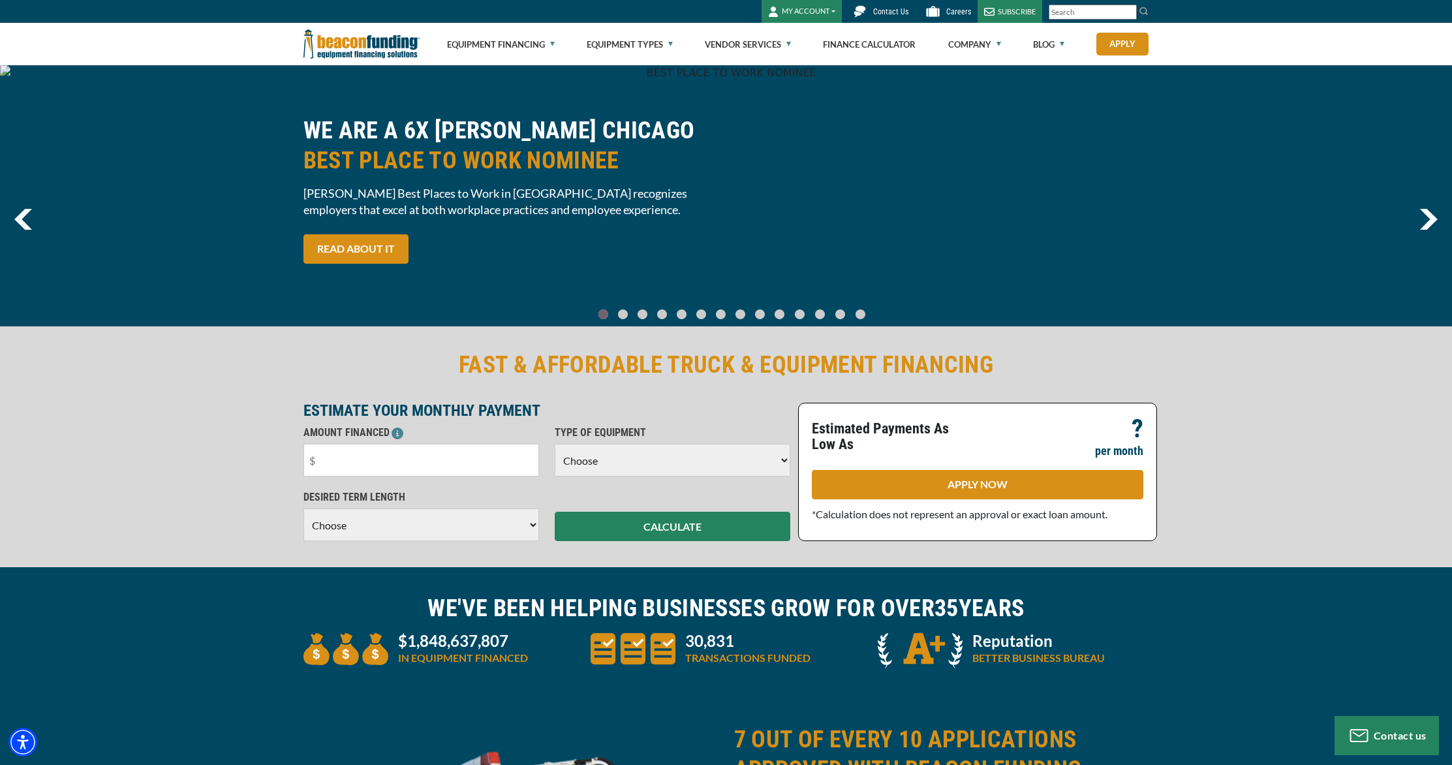
drag, startPoint x: 1376, startPoint y: 33, endPoint x: 1346, endPoint y: 18, distance: 34.4
click at [1376, 33] on div "Equipment Financing Financing Programs Empty heading Flexible Financing Lease-T…" at bounding box center [726, 44] width 1452 height 42
